Goal: Register for event/course

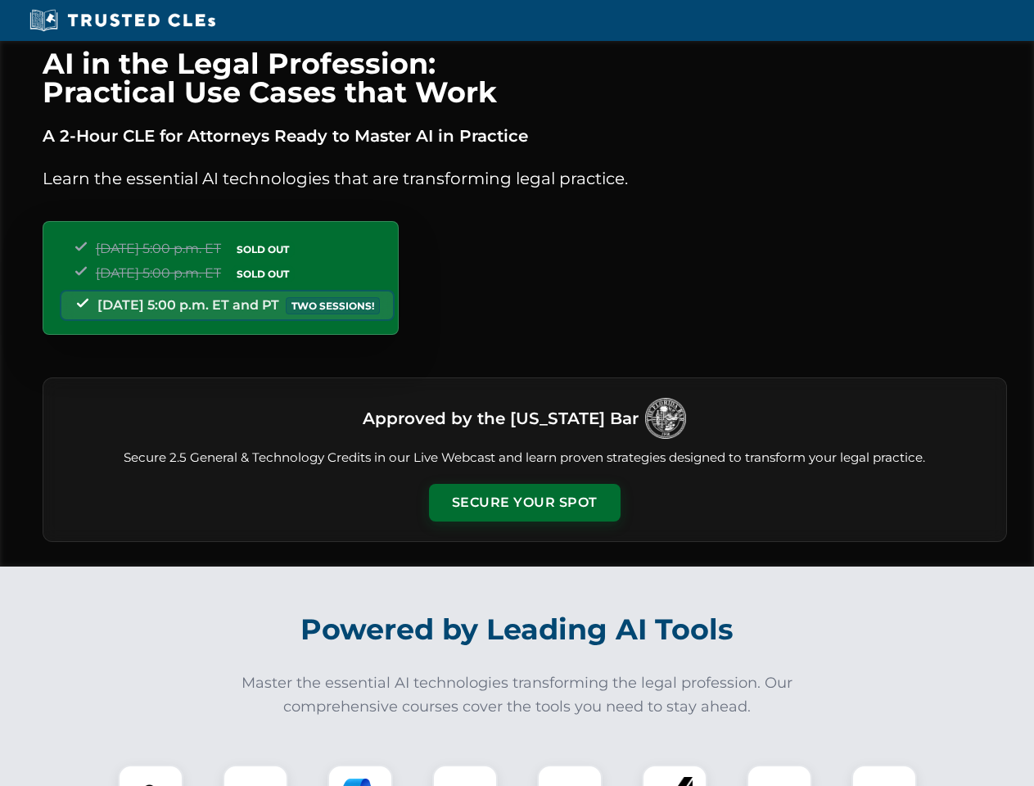
click at [524, 503] on button "Secure Your Spot" at bounding box center [525, 503] width 192 height 38
click at [151, 775] on img at bounding box center [150, 797] width 47 height 47
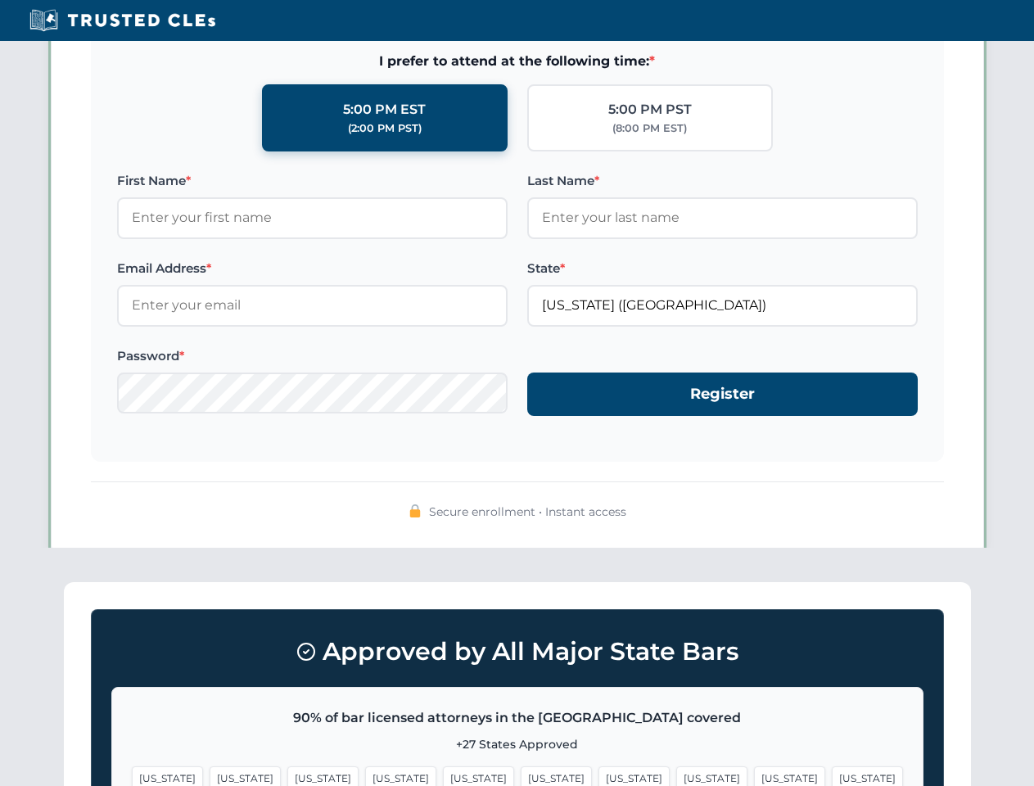
click at [598, 775] on span "[US_STATE]" at bounding box center [633, 778] width 71 height 24
click at [754, 775] on span "[US_STATE]" at bounding box center [789, 778] width 71 height 24
